Goal: Use online tool/utility: Utilize a website feature to perform a specific function

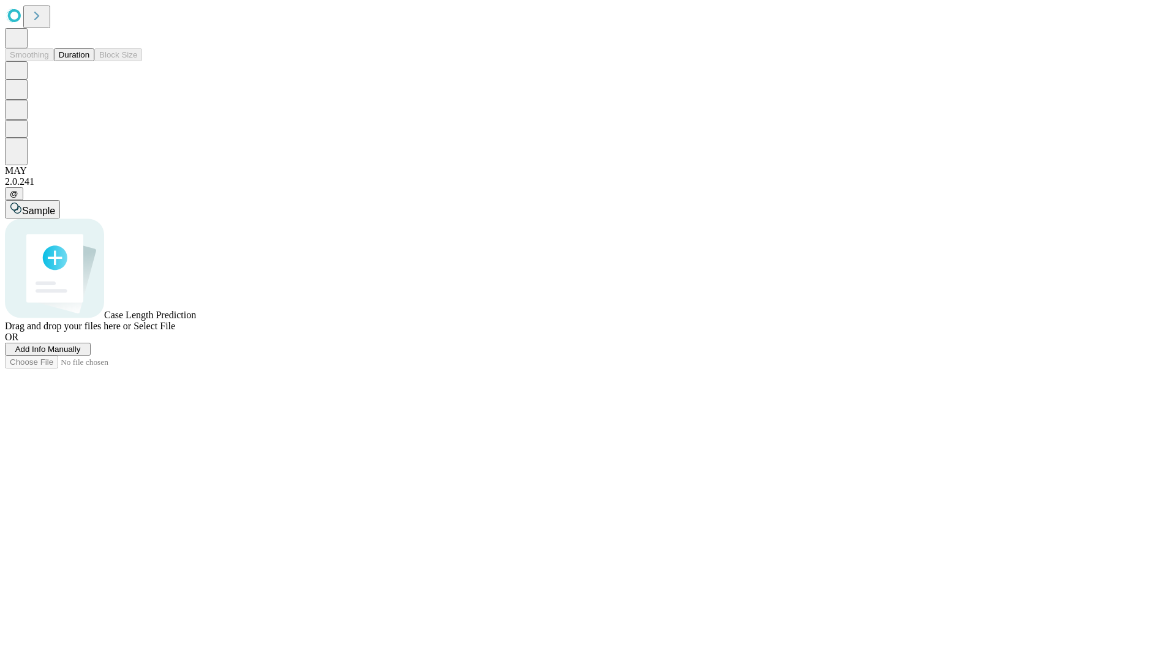
click at [81, 354] on span "Add Info Manually" at bounding box center [48, 349] width 66 height 9
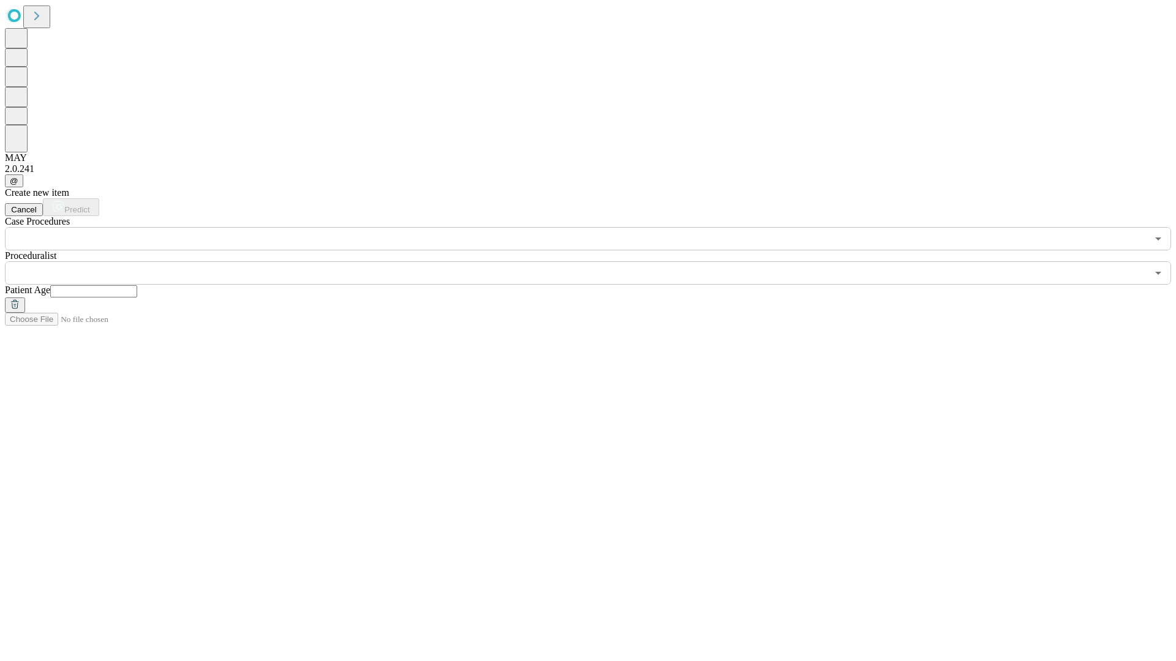
click at [137, 285] on input "text" at bounding box center [93, 291] width 87 height 12
type input "**"
click at [596, 261] on input "text" at bounding box center [576, 272] width 1142 height 23
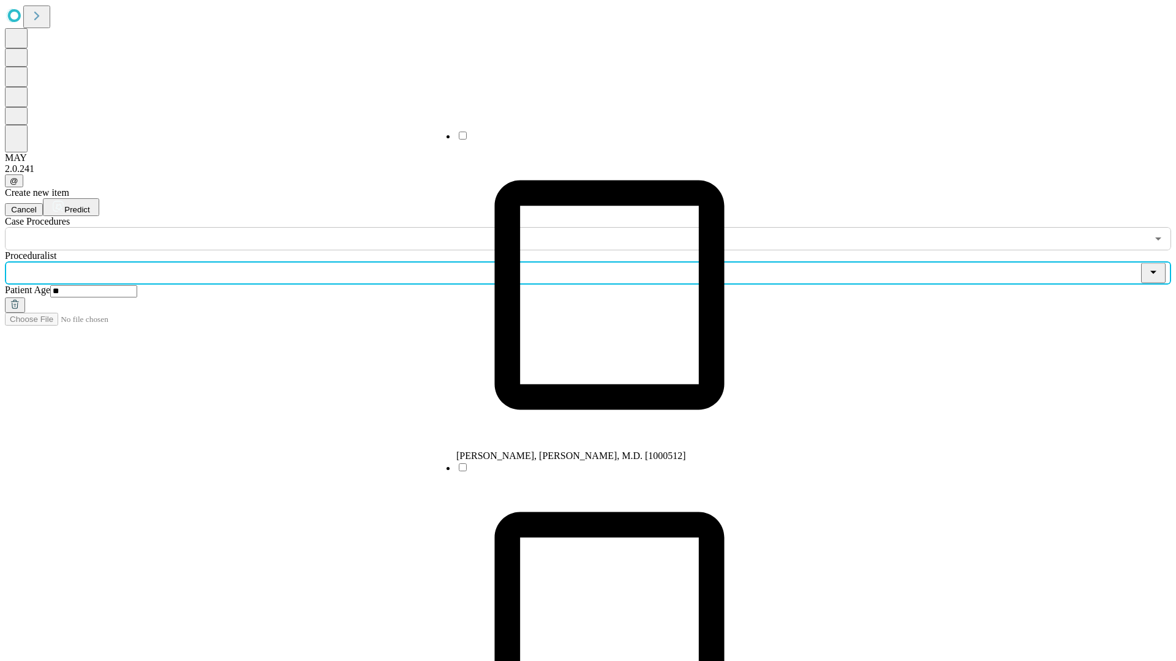
click at [597, 140] on li "[PERSON_NAME], [PERSON_NAME], M.D. [1000512]" at bounding box center [609, 296] width 306 height 332
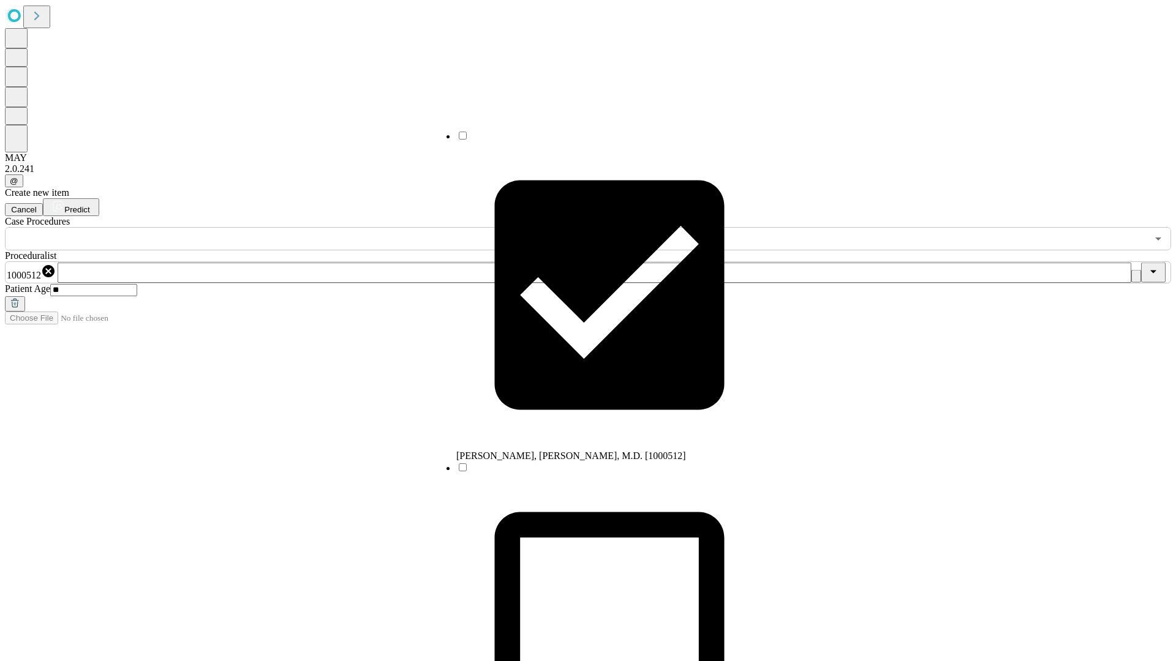
click at [257, 227] on input "text" at bounding box center [576, 238] width 1142 height 23
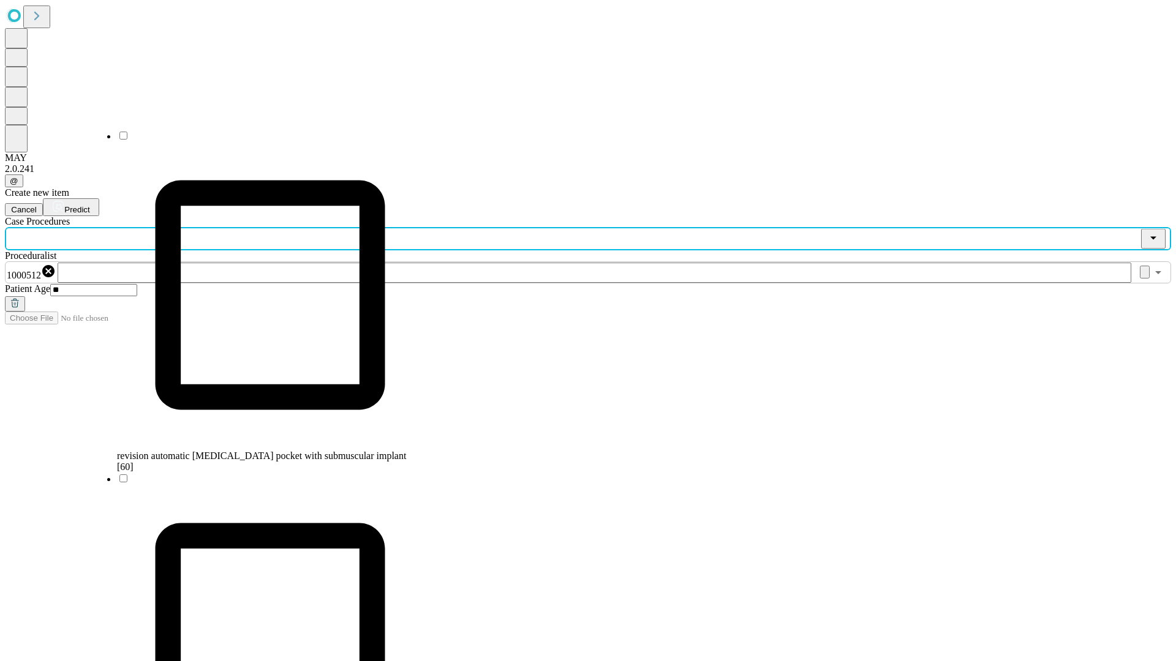
click at [258, 451] on span "revision automatic [MEDICAL_DATA] pocket with submuscular implant [60]" at bounding box center [261, 461] width 289 height 21
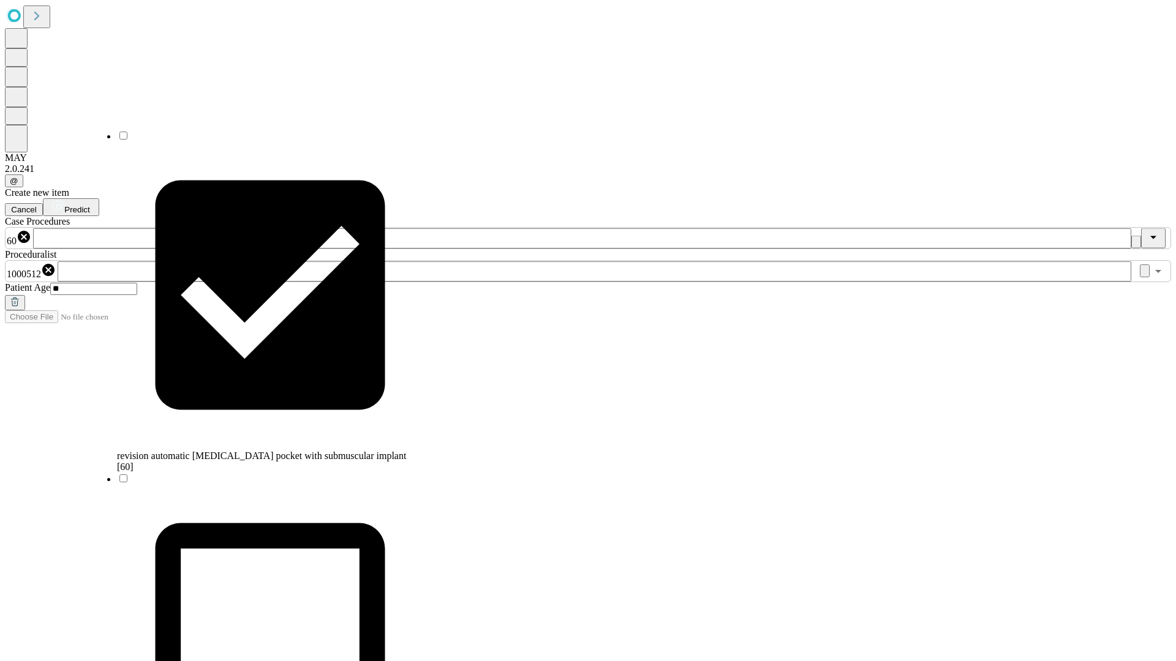
click at [89, 205] on span "Predict" at bounding box center [76, 209] width 25 height 9
